Goal: Navigation & Orientation: Find specific page/section

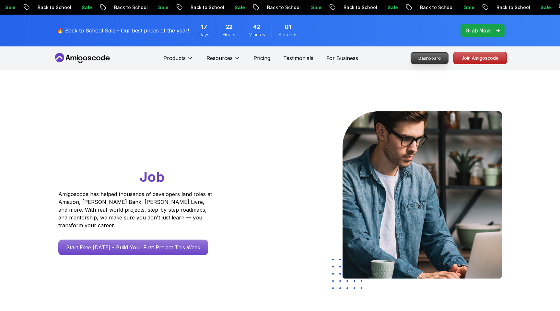
click at [423, 55] on p "Dashboard" at bounding box center [429, 58] width 37 height 11
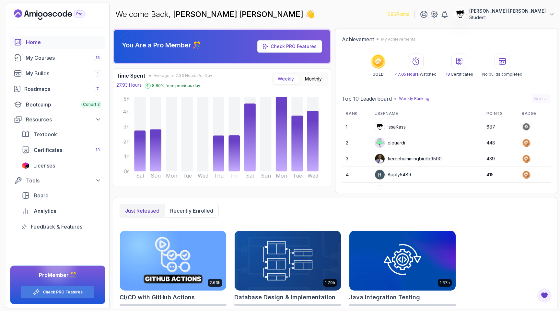
click at [317, 71] on div "Time Spent Average of 2.33 Hours Per Day 27.93 Hours 8.80 % from previous day W…" at bounding box center [222, 127] width 219 height 118
click at [316, 75] on button "Monthly" at bounding box center [313, 78] width 25 height 11
click at [295, 76] on button "Weekly" at bounding box center [286, 78] width 25 height 11
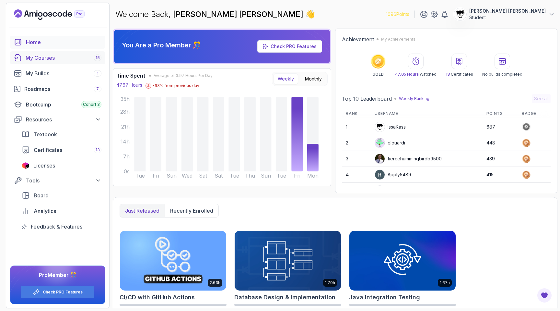
click at [41, 62] on link "My Courses 15" at bounding box center [57, 57] width 95 height 13
